Goal: Task Accomplishment & Management: Complete application form

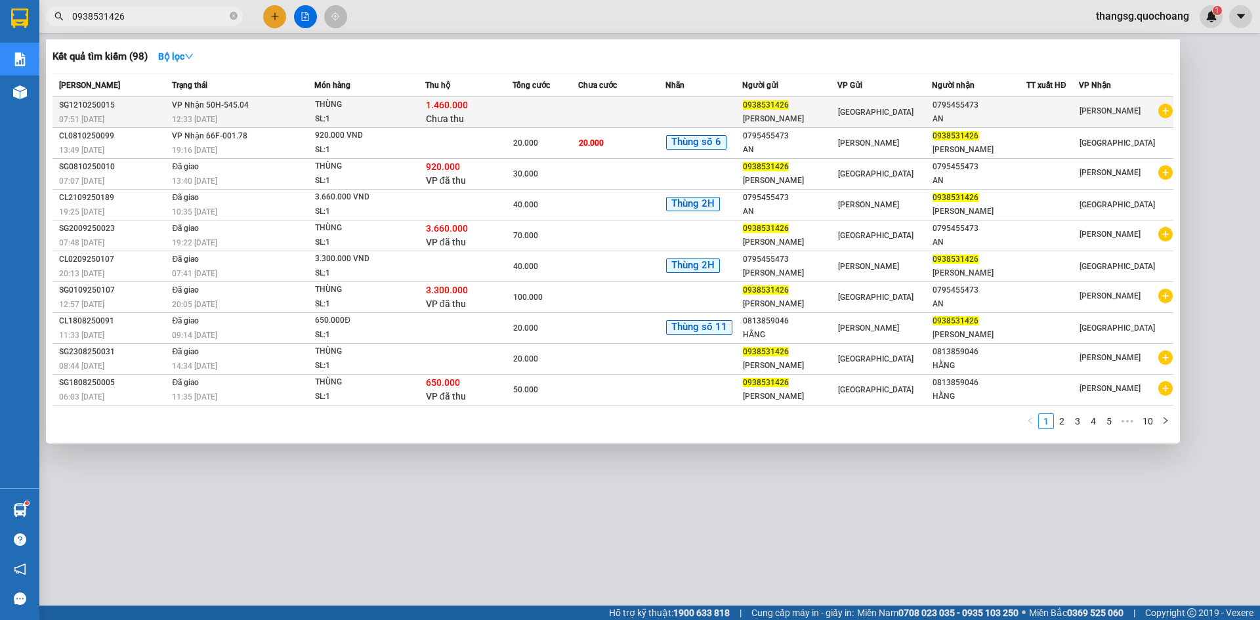
type input "0938531426"
click at [280, 101] on td "VP Nhận 50H-545.04 12:33 [DATE]" at bounding box center [242, 112] width 146 height 31
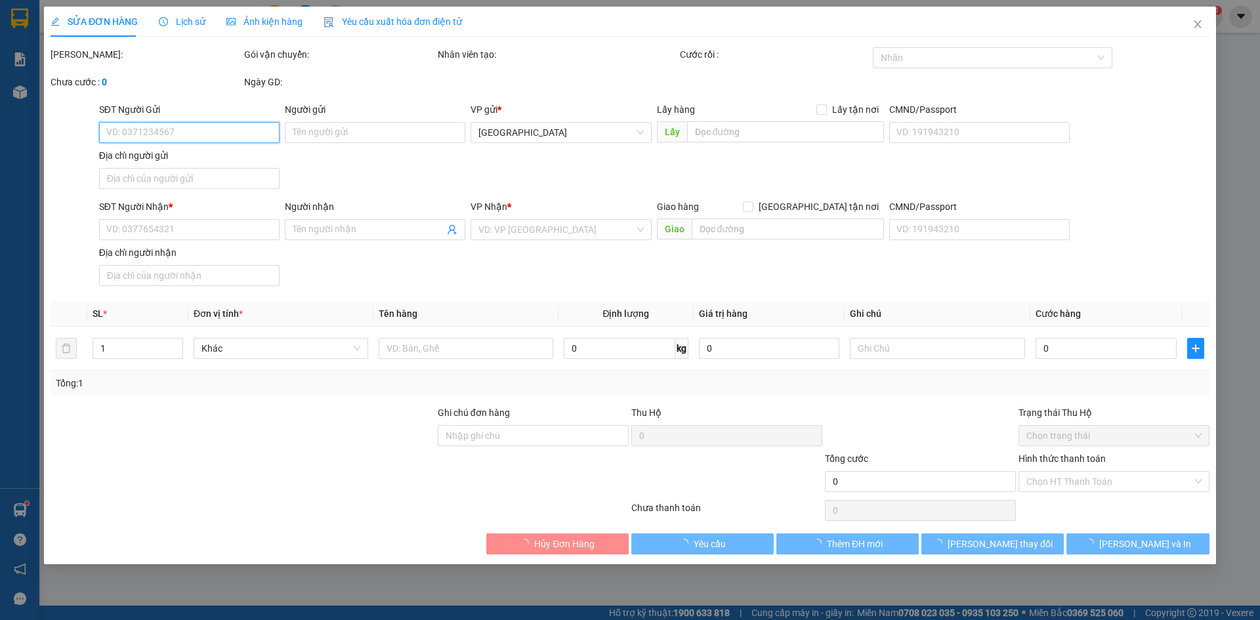
type input "0938531426"
type input "[PERSON_NAME]"
type input "ẤP CÁI ĐÔI , [GEOGRAPHIC_DATA] , [GEOGRAPHIC_DATA]"
type input "0795455473"
type input "AN"
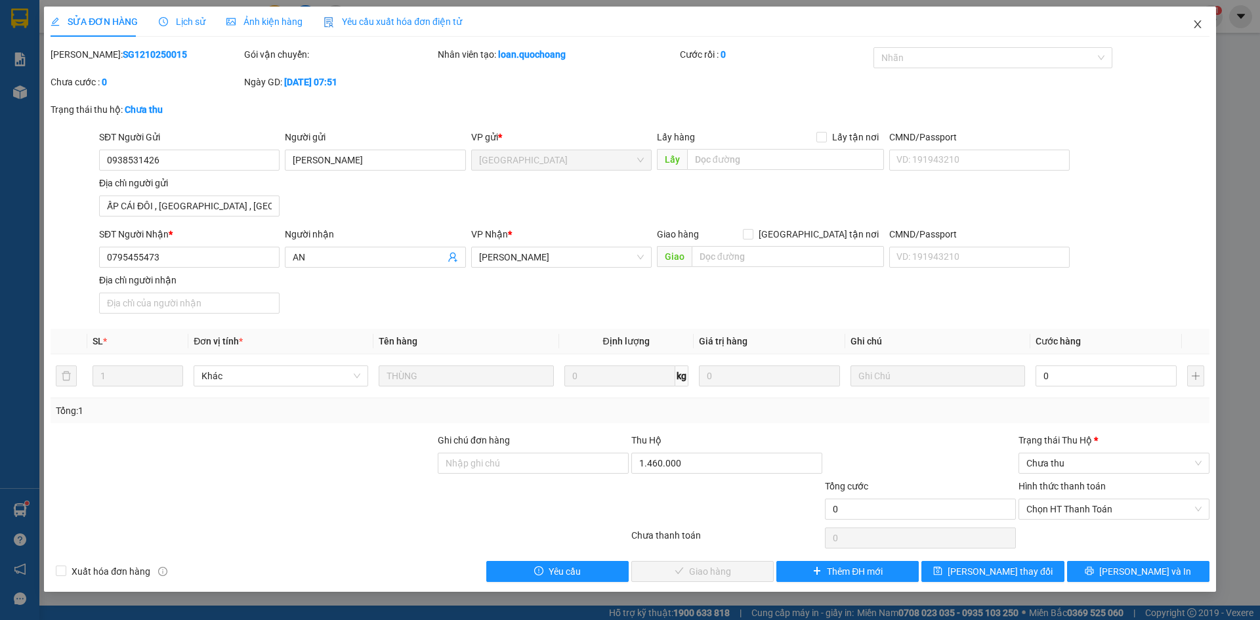
click at [1200, 27] on icon "close" at bounding box center [1197, 24] width 7 height 8
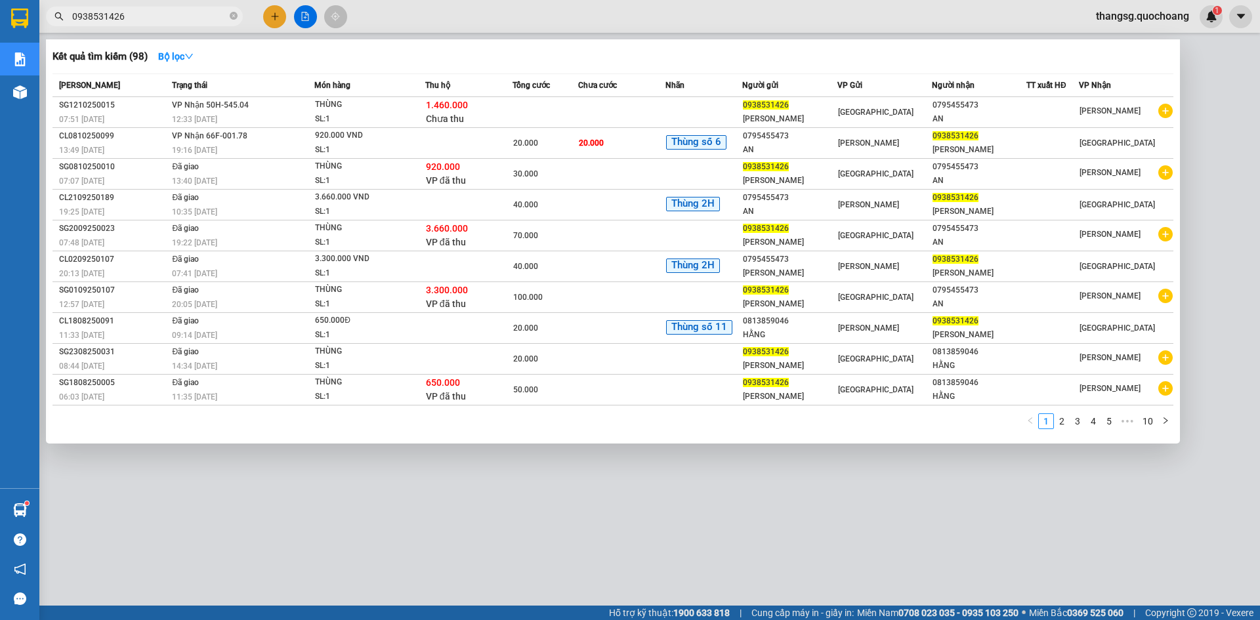
click at [173, 22] on input "0938531426" at bounding box center [149, 16] width 155 height 14
